Goal: Task Accomplishment & Management: Manage account settings

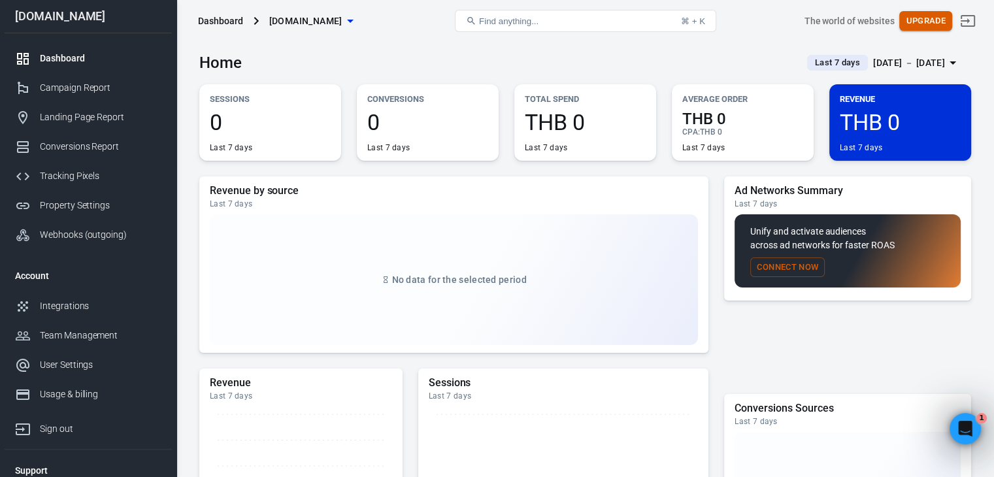
click at [944, 16] on button "Upgrade" at bounding box center [926, 21] width 53 height 20
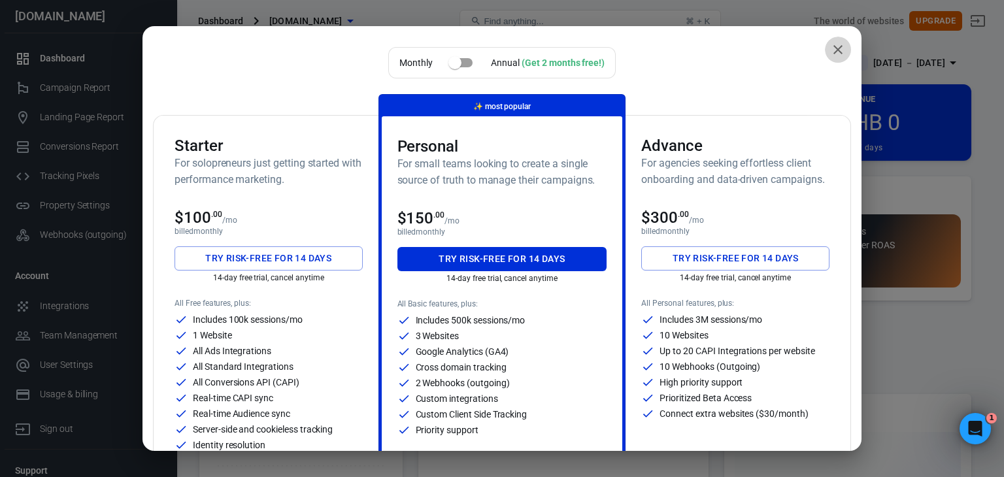
click at [830, 50] on icon "close" at bounding box center [838, 50] width 16 height 16
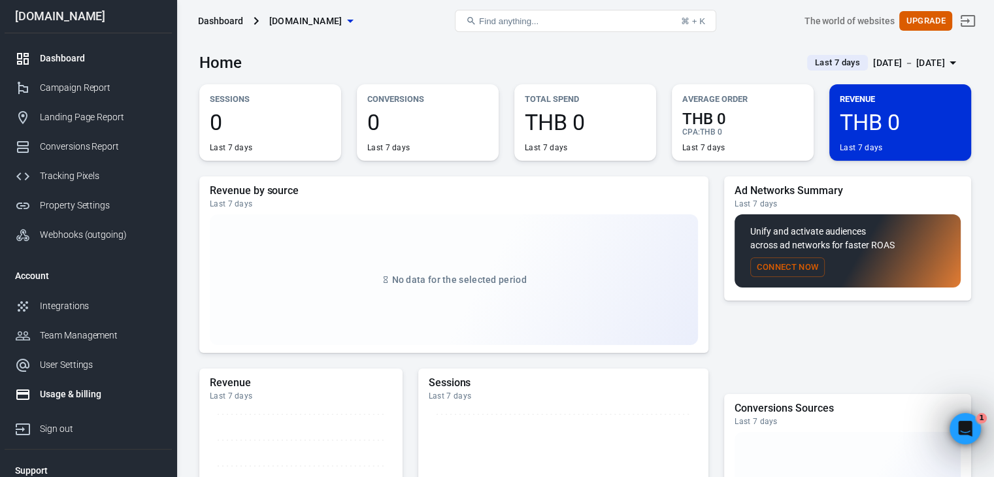
click at [76, 393] on div "Usage & billing" at bounding box center [101, 395] width 122 height 14
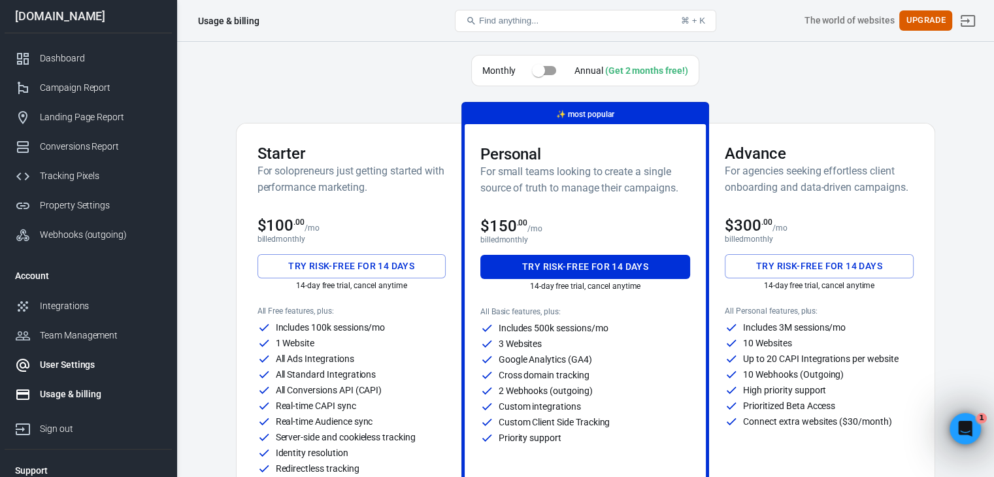
click at [48, 370] on div "User Settings" at bounding box center [101, 365] width 122 height 14
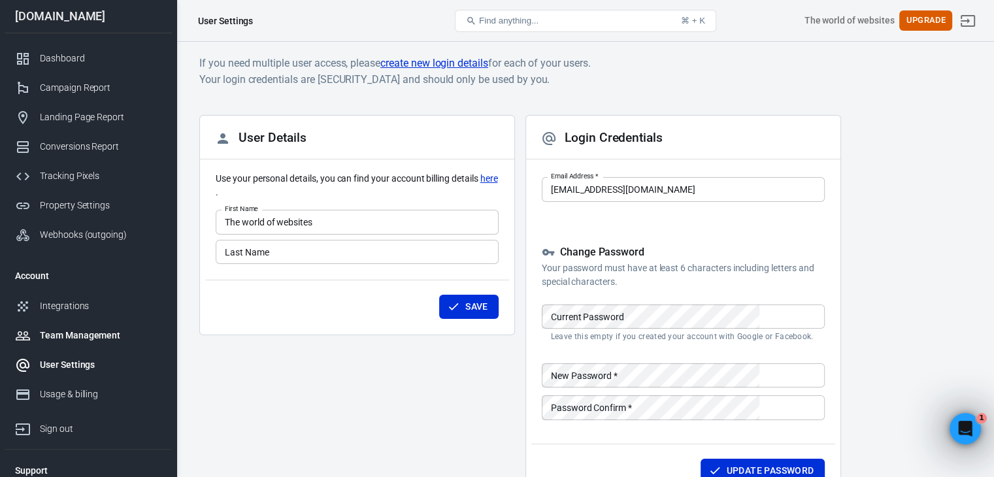
click at [95, 324] on link "Team Management" at bounding box center [88, 335] width 167 height 29
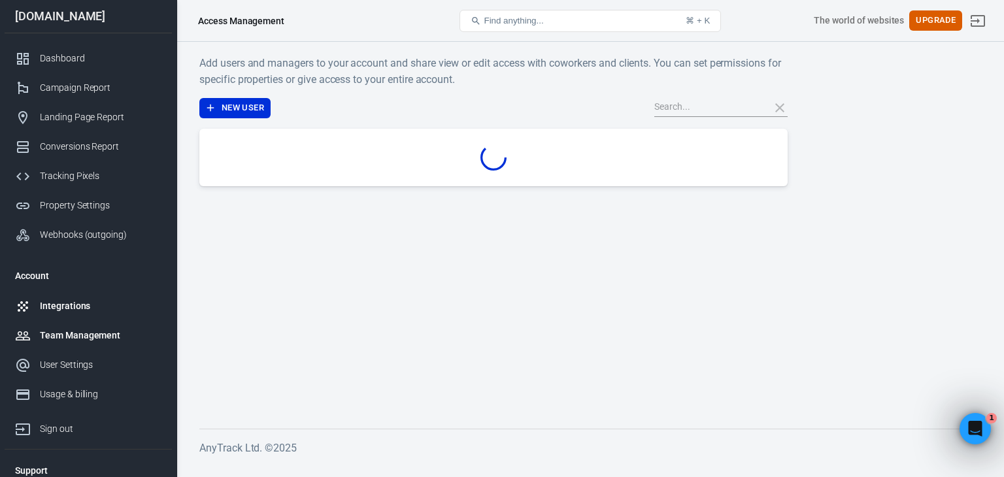
click at [84, 303] on div "Integrations" at bounding box center [101, 306] width 122 height 14
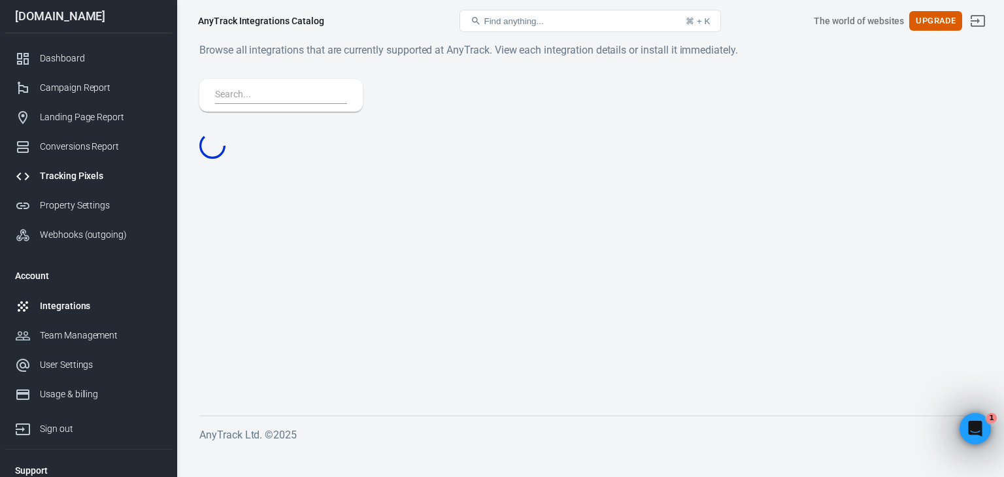
click at [75, 166] on link "Tracking Pixels" at bounding box center [88, 175] width 167 height 29
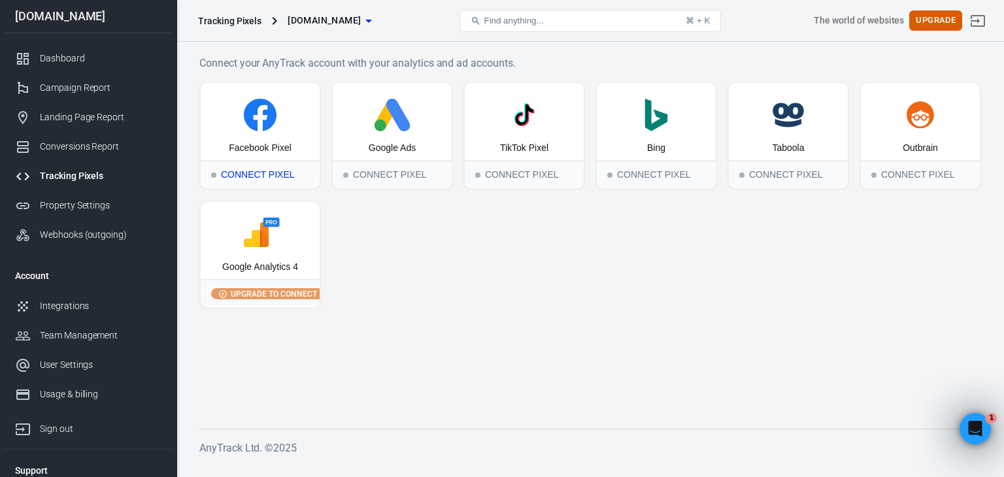
click at [256, 120] on icon at bounding box center [260, 115] width 33 height 33
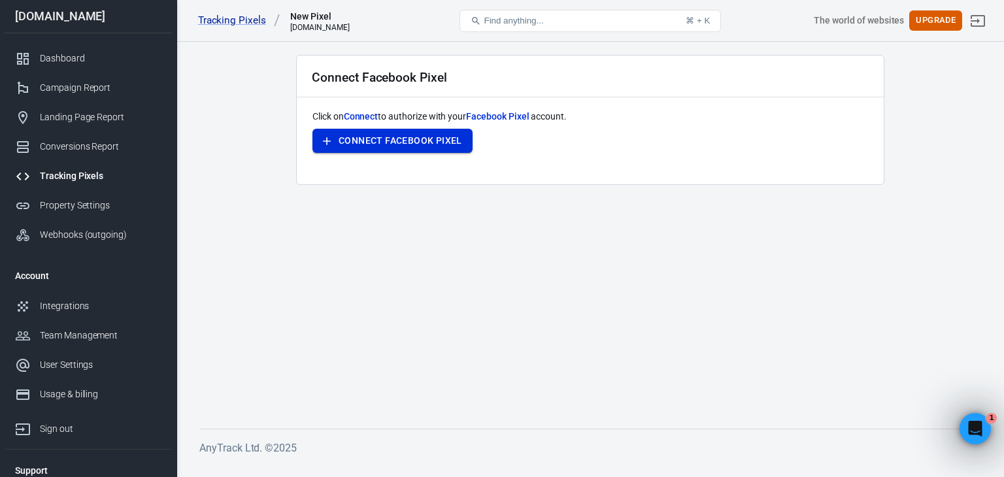
click at [375, 142] on button "Connect Facebook Pixel" at bounding box center [393, 141] width 160 height 24
click at [110, 150] on div "Conversions Report" at bounding box center [101, 147] width 122 height 14
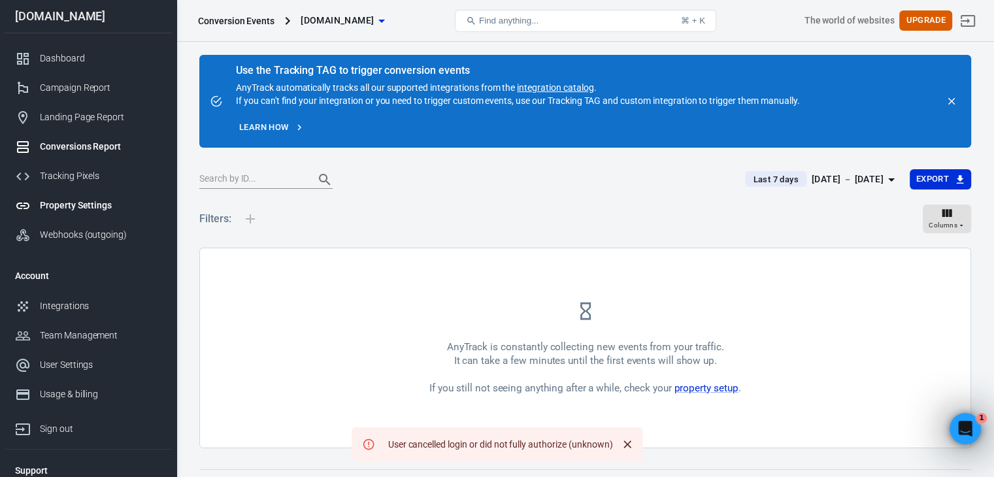
click at [93, 203] on div "Property Settings" at bounding box center [101, 206] width 122 height 14
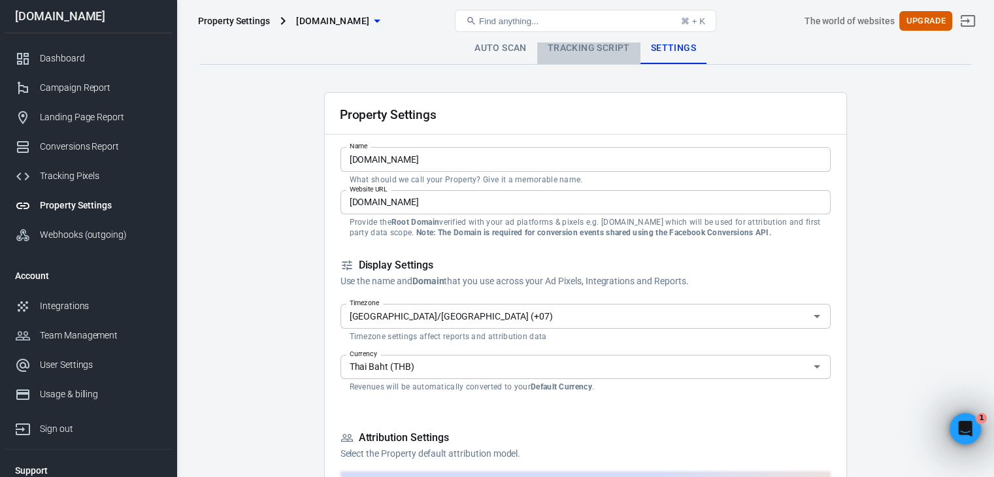
click at [600, 46] on link "Tracking Script" at bounding box center [588, 48] width 103 height 31
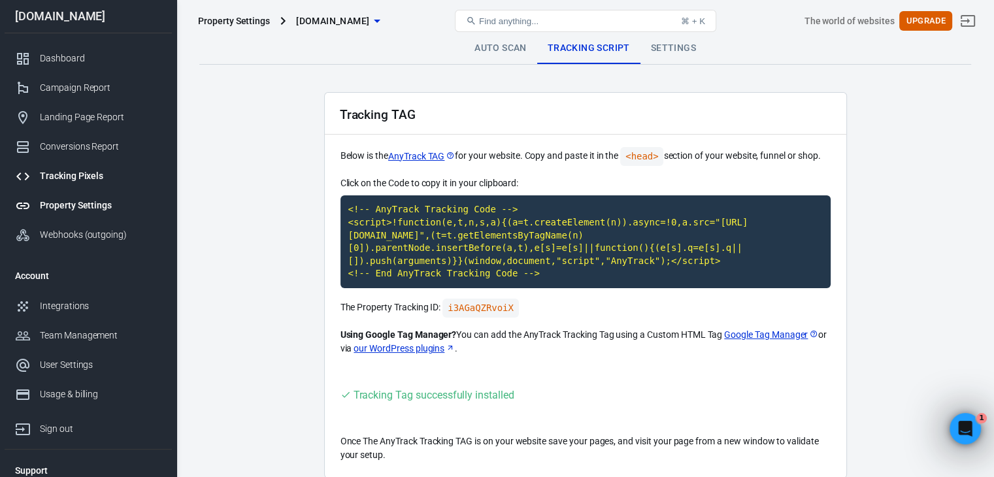
click at [55, 180] on div "Tracking Pixels" at bounding box center [101, 176] width 122 height 14
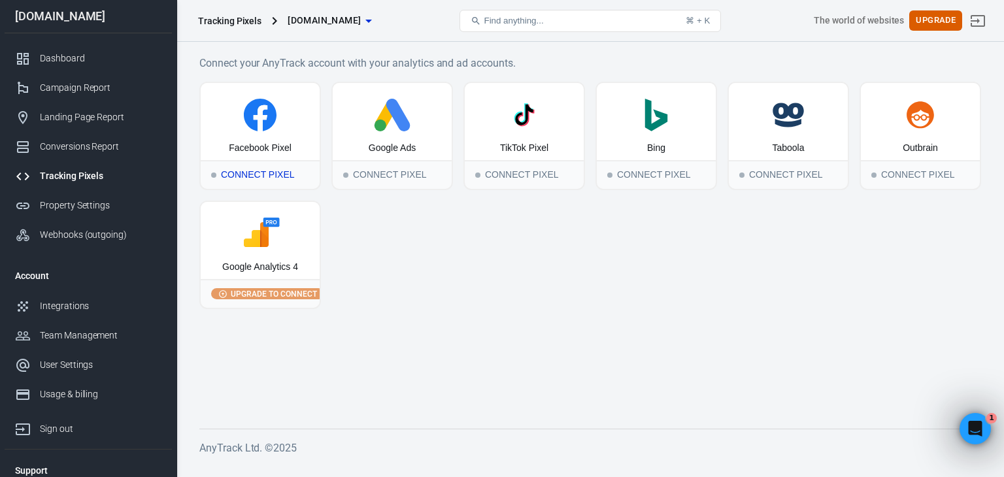
click at [261, 130] on icon at bounding box center [261, 118] width 14 height 26
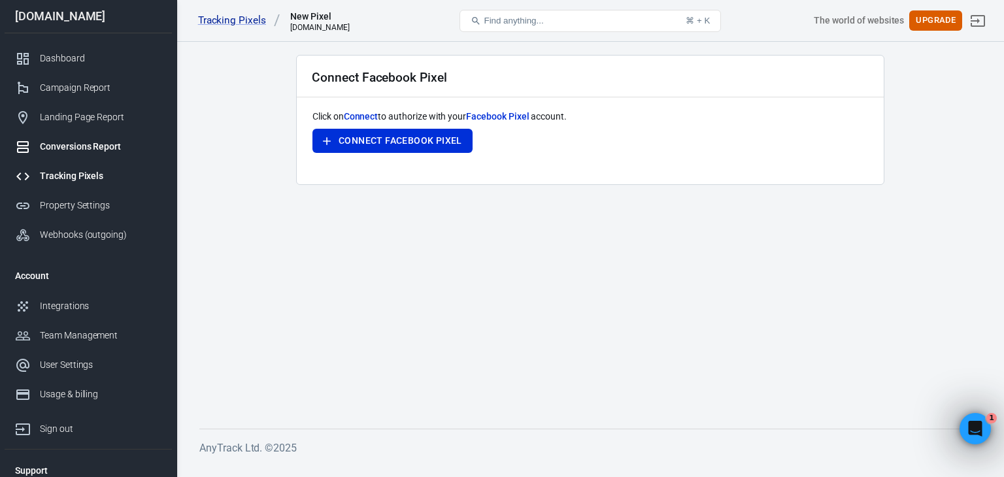
click at [100, 143] on div "Conversions Report" at bounding box center [101, 147] width 122 height 14
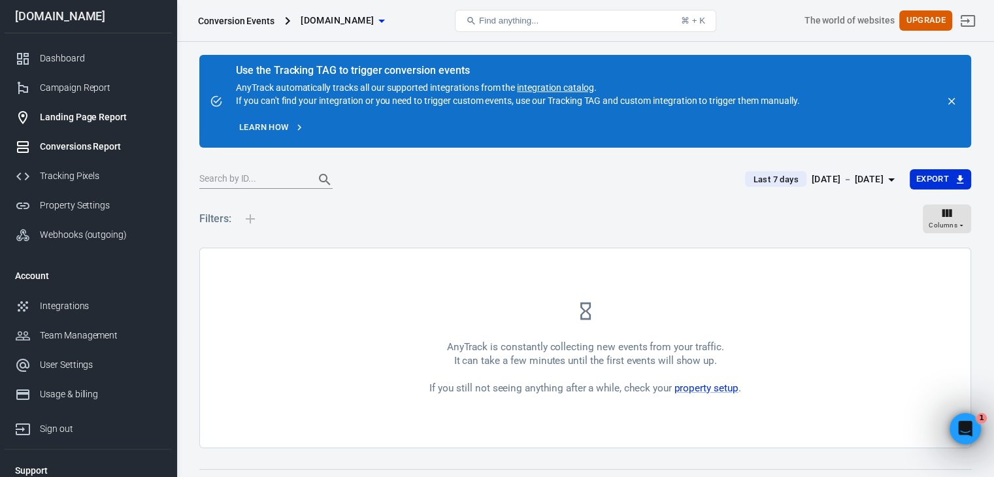
click at [114, 116] on div "Landing Page Report" at bounding box center [101, 117] width 122 height 14
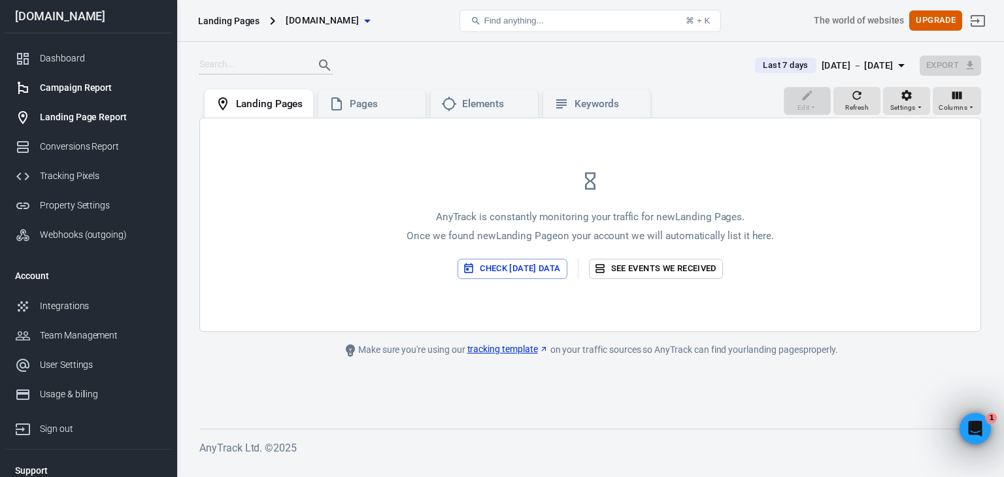
click at [115, 95] on link "Campaign Report" at bounding box center [88, 87] width 167 height 29
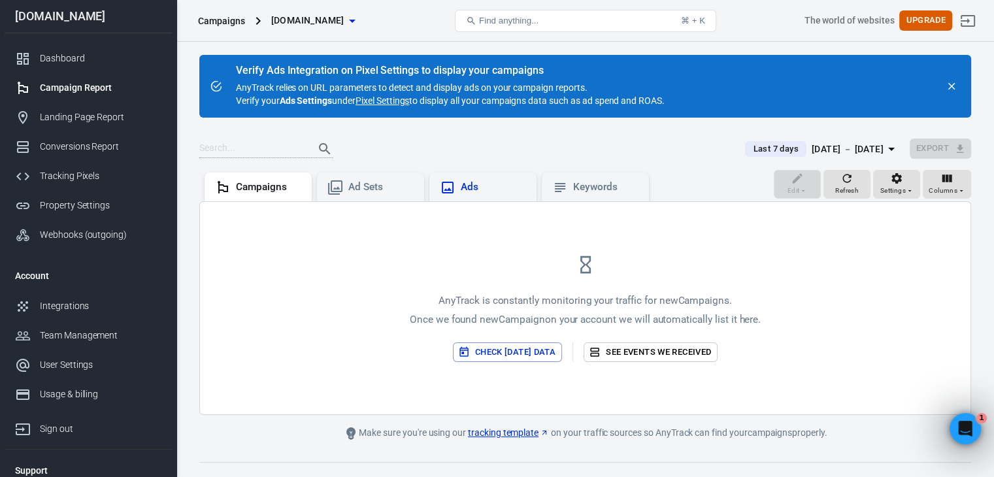
click at [481, 178] on div "Ads" at bounding box center [483, 187] width 107 height 29
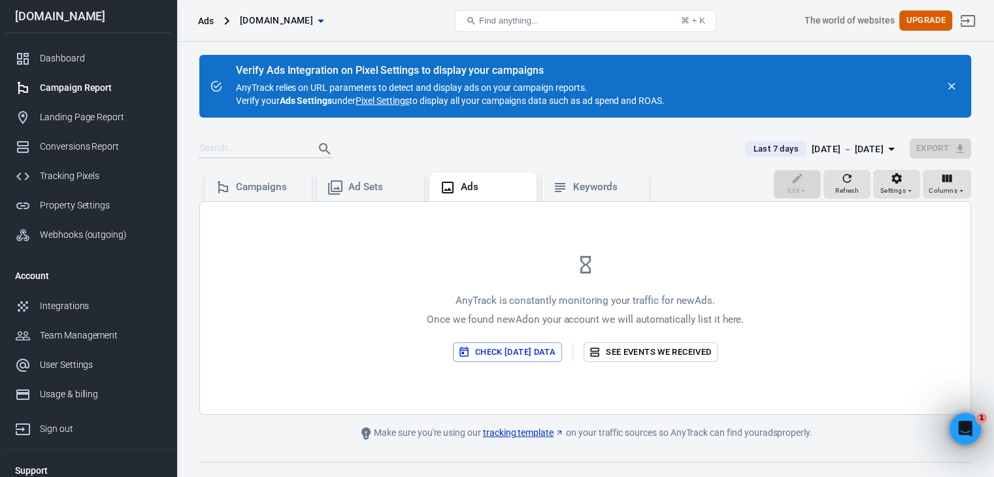
click at [534, 355] on button "Check [DATE] data" at bounding box center [507, 353] width 109 height 20
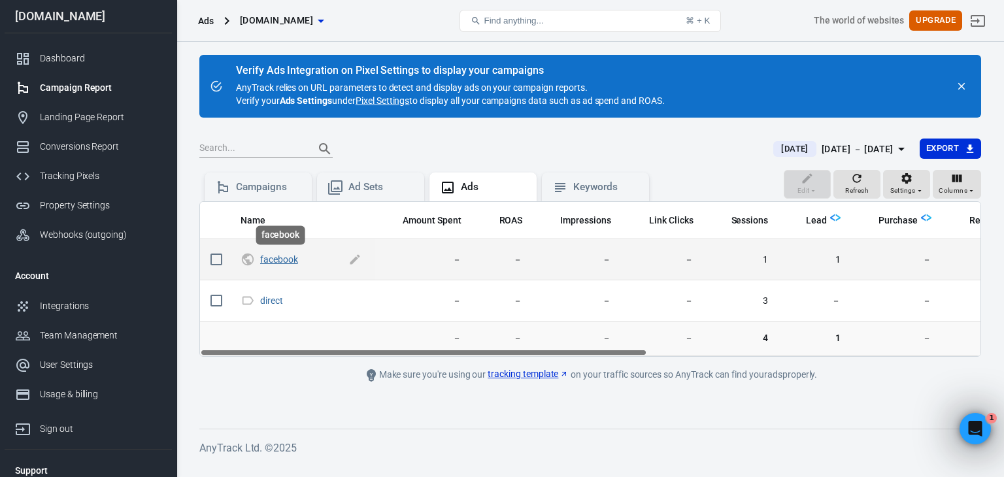
click at [280, 258] on link "facebook" at bounding box center [279, 259] width 38 height 10
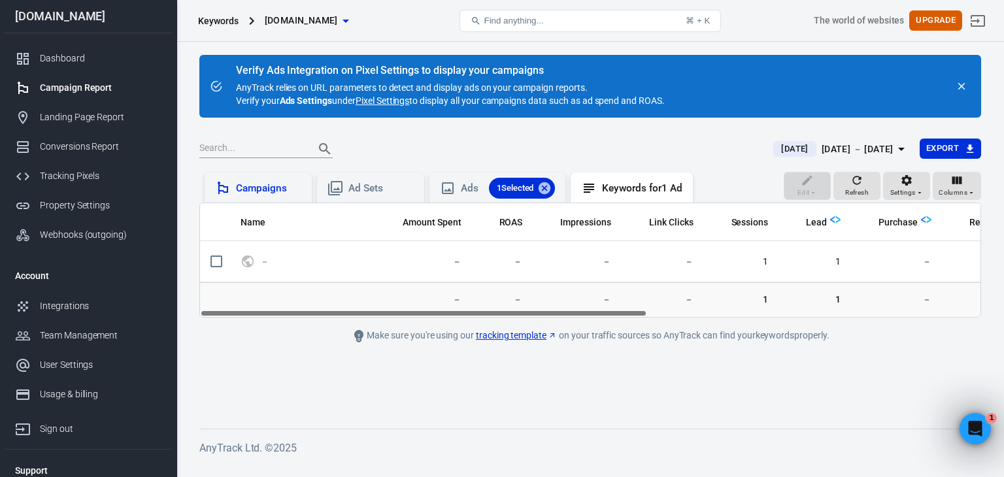
click at [264, 190] on div "Campaigns" at bounding box center [268, 189] width 65 height 14
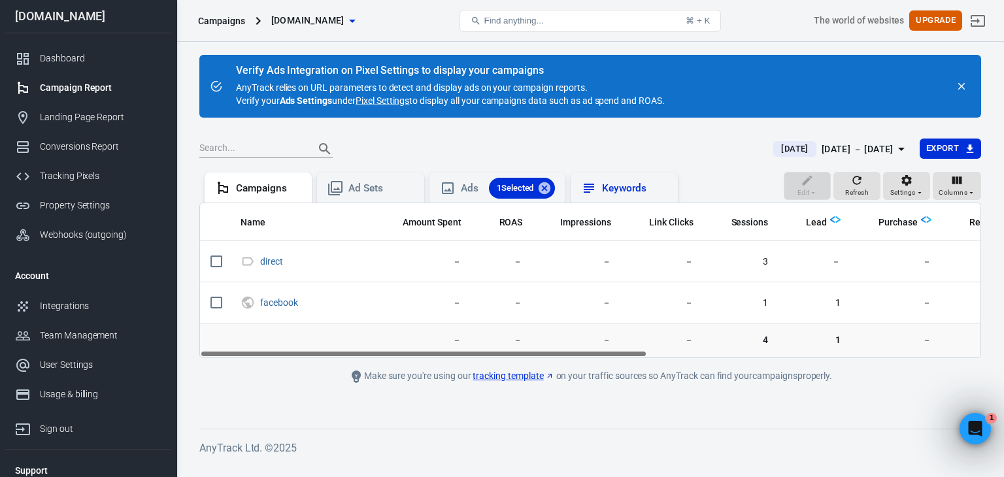
click at [629, 189] on div "Keywords" at bounding box center [634, 189] width 65 height 14
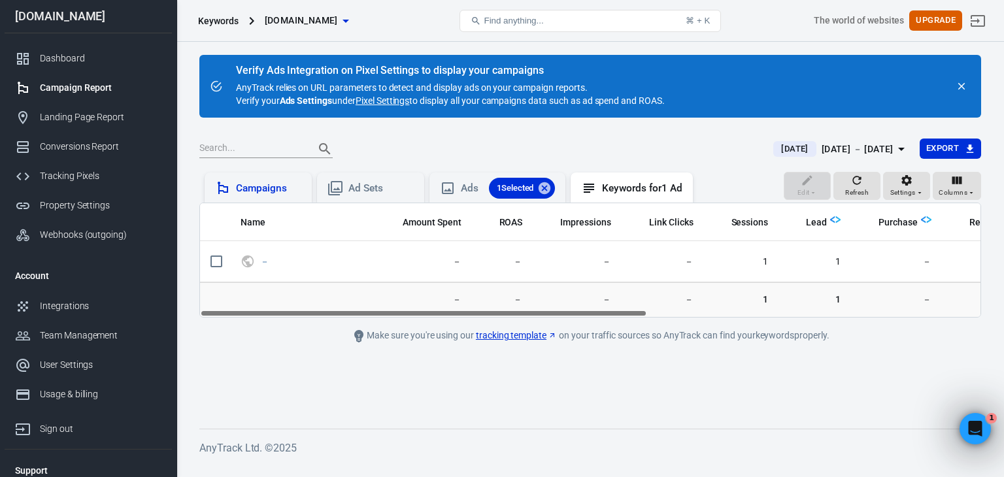
click at [252, 192] on div "Campaigns" at bounding box center [268, 189] width 65 height 14
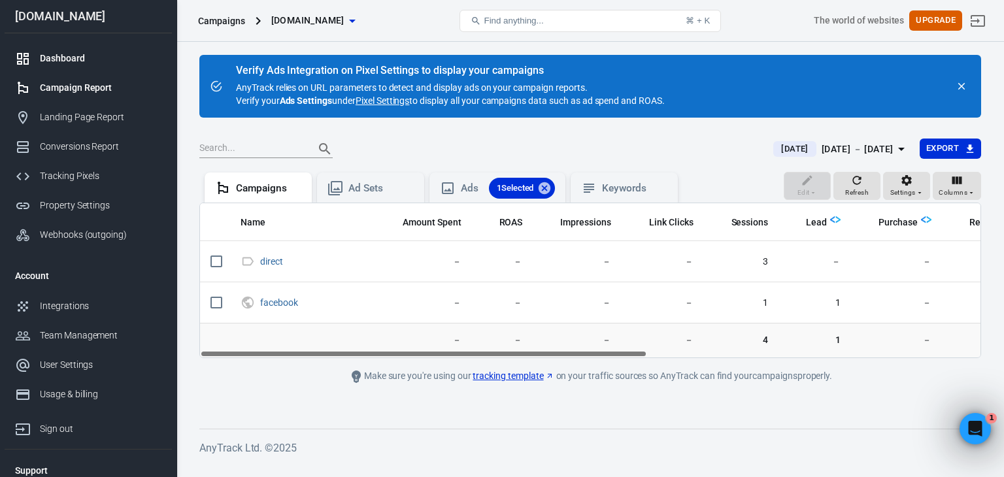
click at [89, 59] on div "Dashboard" at bounding box center [101, 59] width 122 height 14
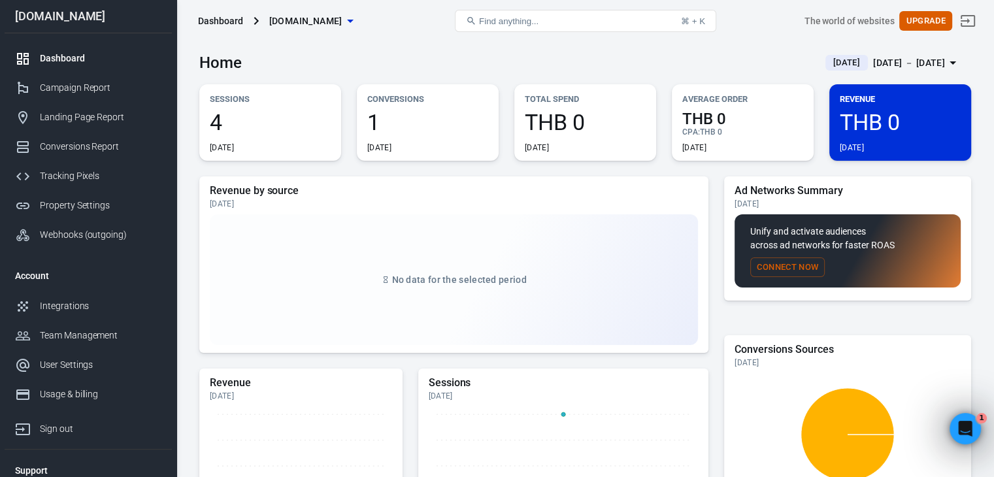
click at [282, 118] on span "4" at bounding box center [270, 122] width 121 height 22
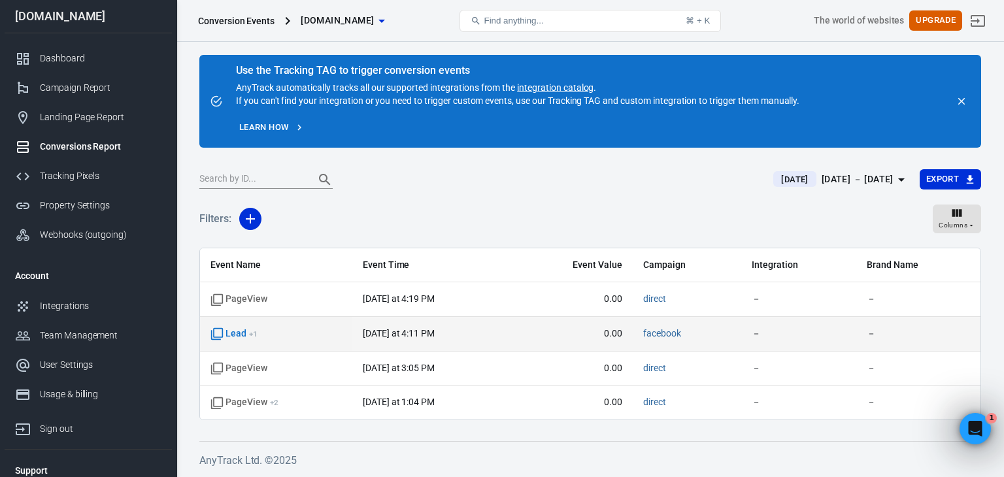
click at [407, 341] on td "[DATE] at 4:11 PM" at bounding box center [432, 334] width 160 height 35
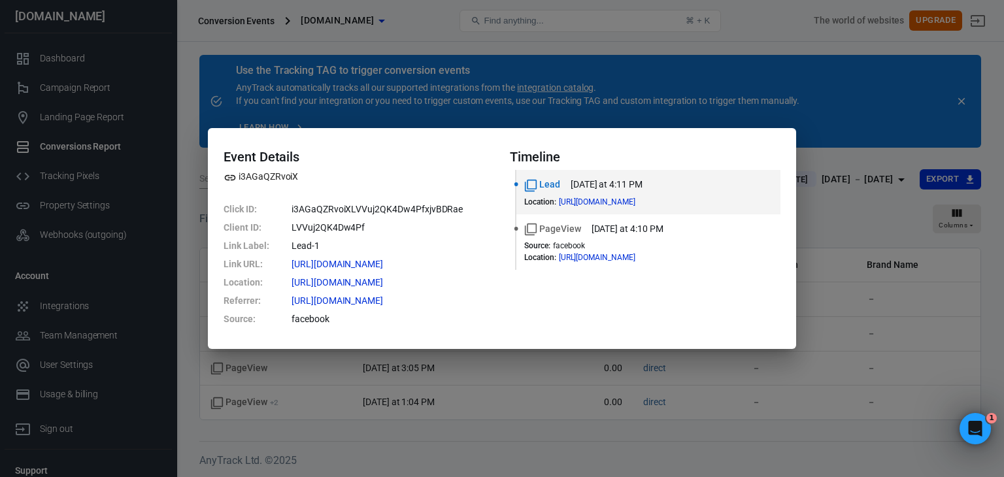
click at [500, 384] on div "Event Details i3AGaQZRvoiX Click ID : i3AGaQZRvoiXLVVuj2QK4Dw4PfxjvBDRae Client…" at bounding box center [502, 238] width 1004 height 477
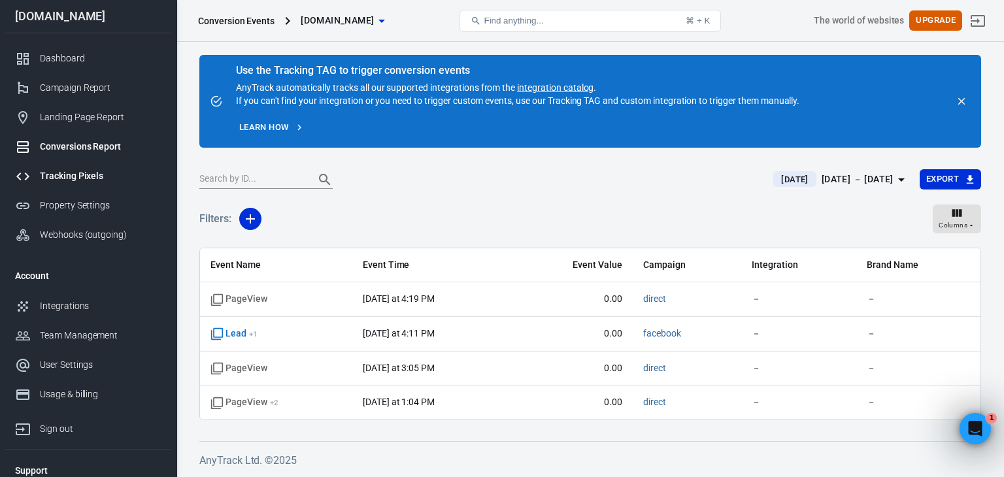
click at [74, 173] on div "Tracking Pixels" at bounding box center [101, 176] width 122 height 14
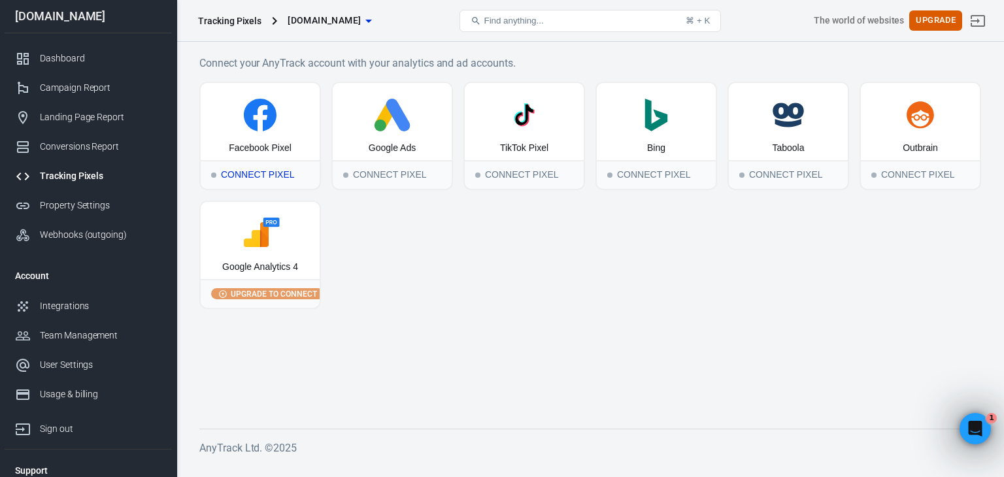
click at [266, 148] on div "Facebook Pixel" at bounding box center [260, 148] width 63 height 13
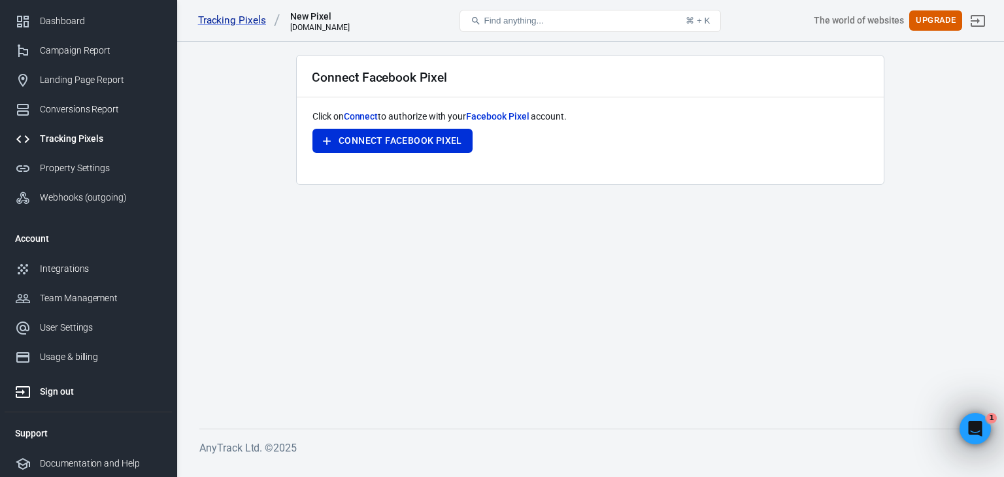
scroll to position [39, 0]
click at [80, 300] on div "Team Management" at bounding box center [101, 297] width 122 height 14
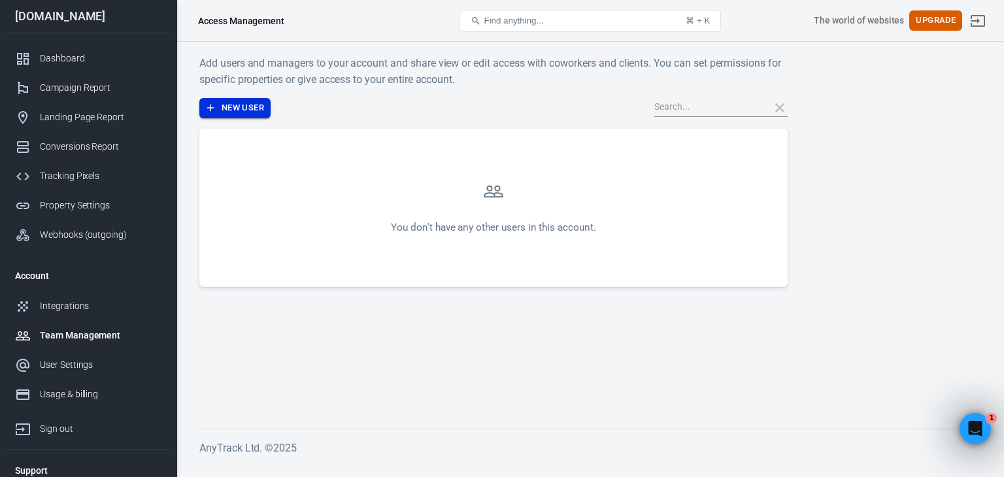
click at [252, 115] on button "New User" at bounding box center [234, 108] width 71 height 20
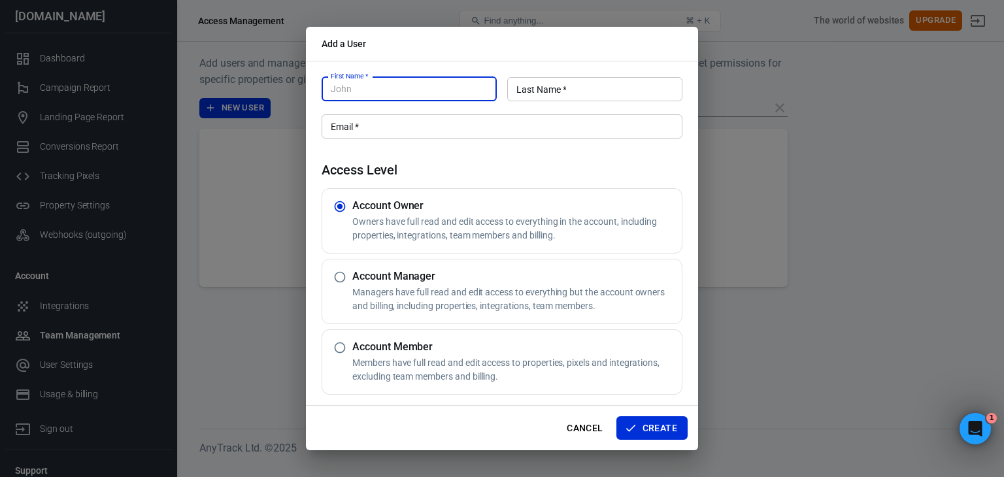
click at [442, 97] on input "First Name   *" at bounding box center [409, 89] width 175 height 24
click at [588, 422] on button "Cancel" at bounding box center [585, 428] width 46 height 24
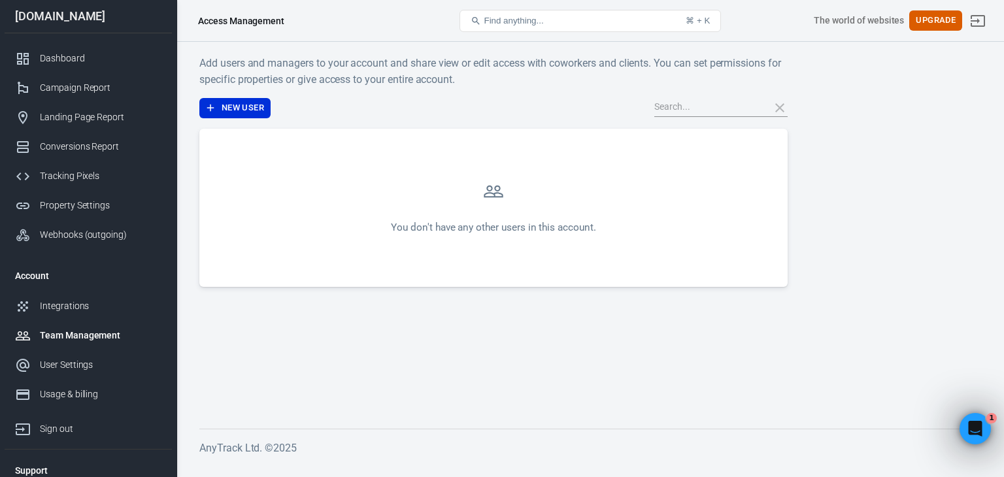
click at [782, 104] on div at bounding box center [776, 108] width 24 height 18
click at [259, 105] on button "New User" at bounding box center [234, 108] width 71 height 20
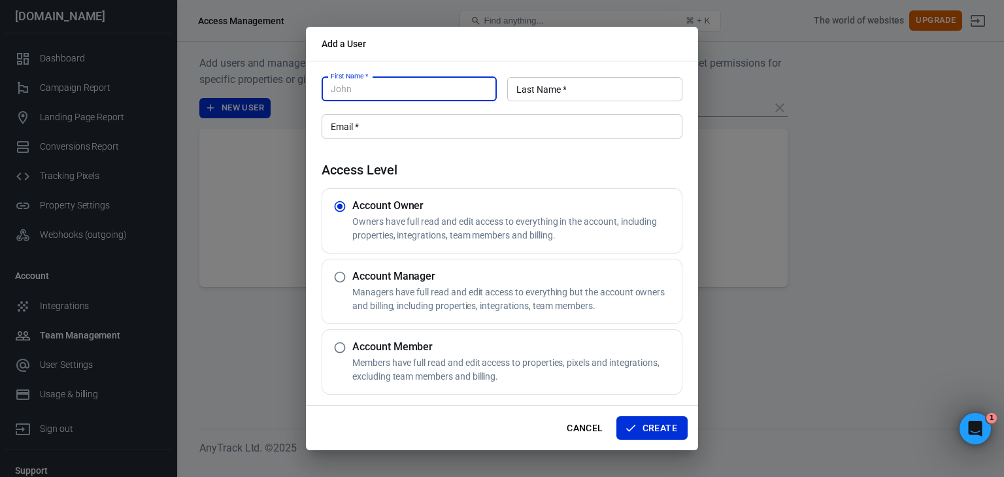
click at [435, 337] on div "Account Member Members have full read and edit access to properties, pixels and…" at bounding box center [502, 362] width 361 height 65
radio input "false"
radio input "true"
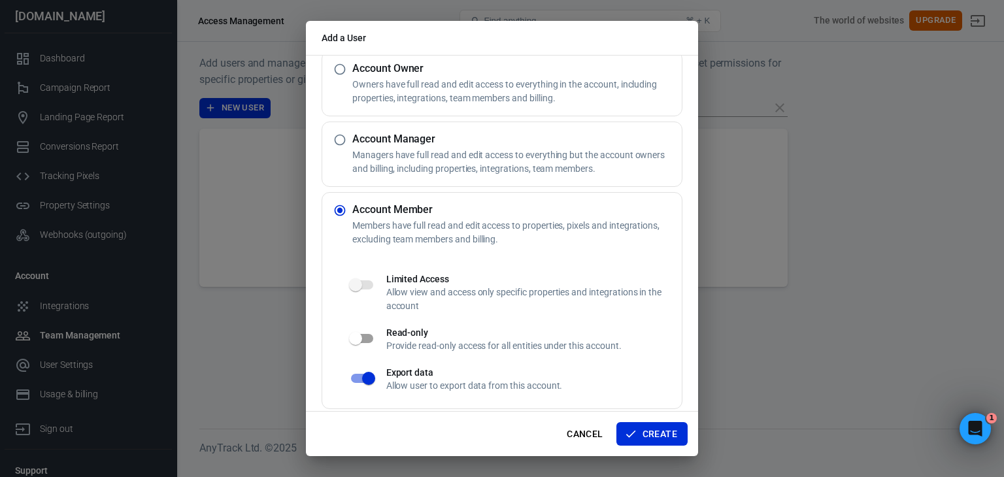
scroll to position [139, 0]
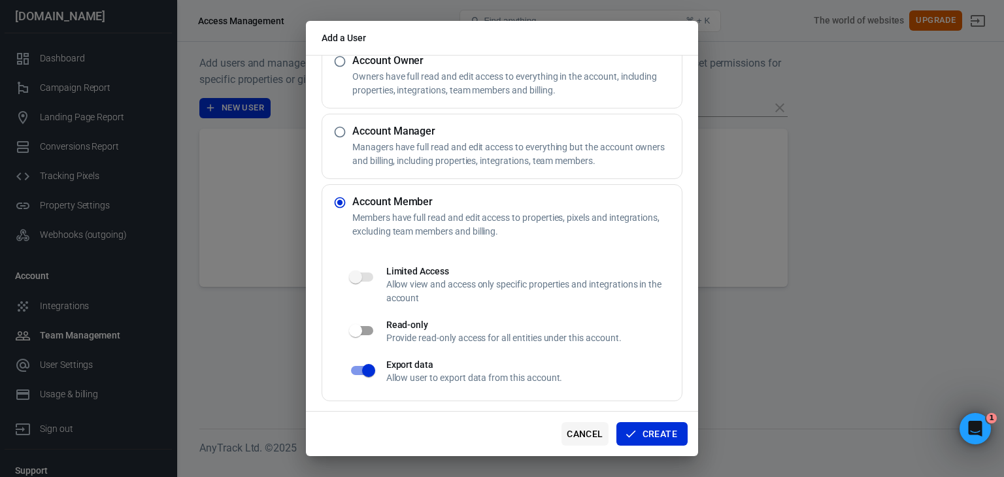
click at [598, 428] on button "Cancel" at bounding box center [585, 434] width 46 height 24
radio input "true"
radio input "false"
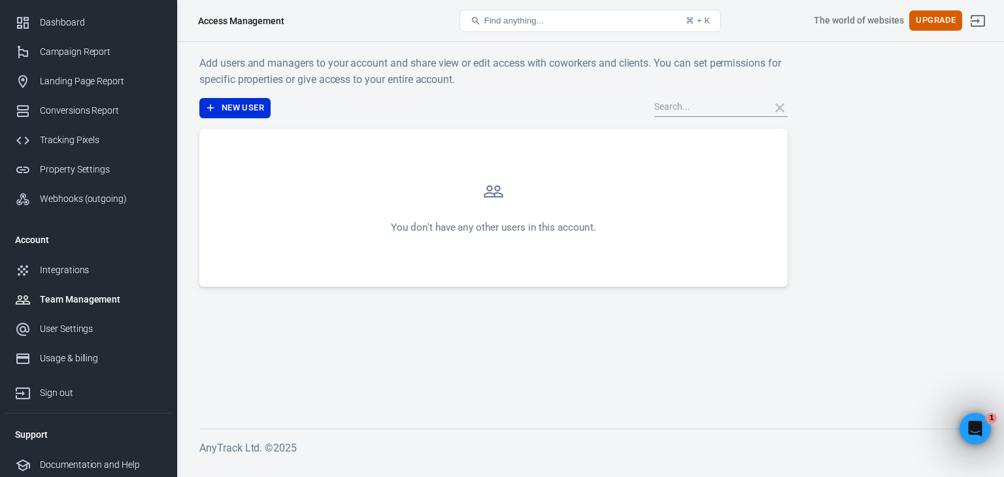
scroll to position [39, 0]
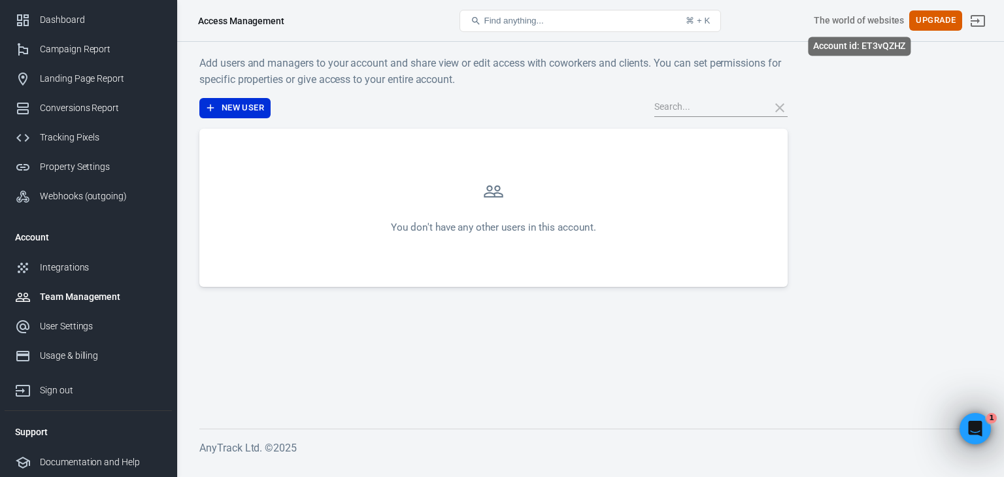
click at [846, 22] on div "The world of websites" at bounding box center [859, 21] width 90 height 14
